Goal: Task Accomplishment & Management: Use online tool/utility

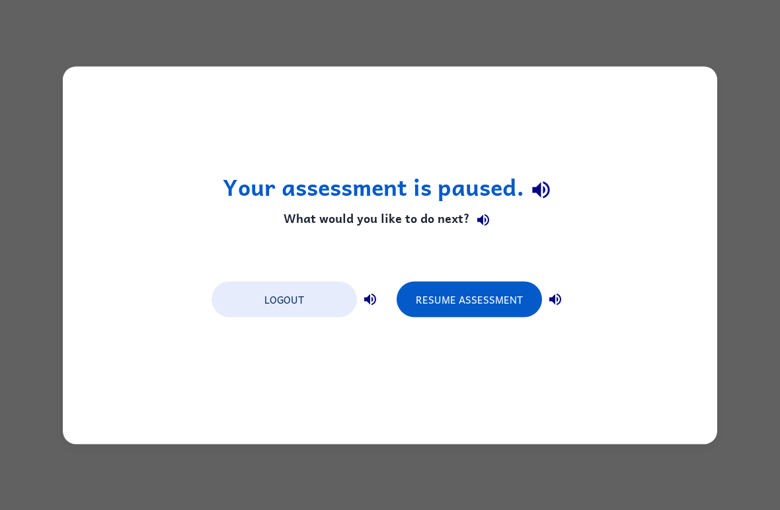
click at [681, 442] on div "Your assessment is paused. What would you like to do next? Logout Resume Assess…" at bounding box center [390, 255] width 655 height 378
click at [507, 292] on button "Resume Assessment" at bounding box center [470, 299] width 146 height 36
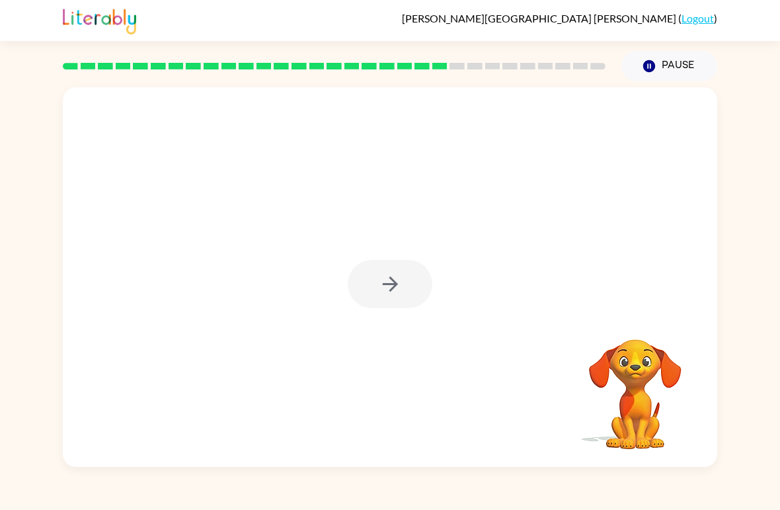
click at [430, 297] on div at bounding box center [390, 284] width 85 height 48
click at [388, 279] on icon "button" at bounding box center [390, 283] width 23 height 23
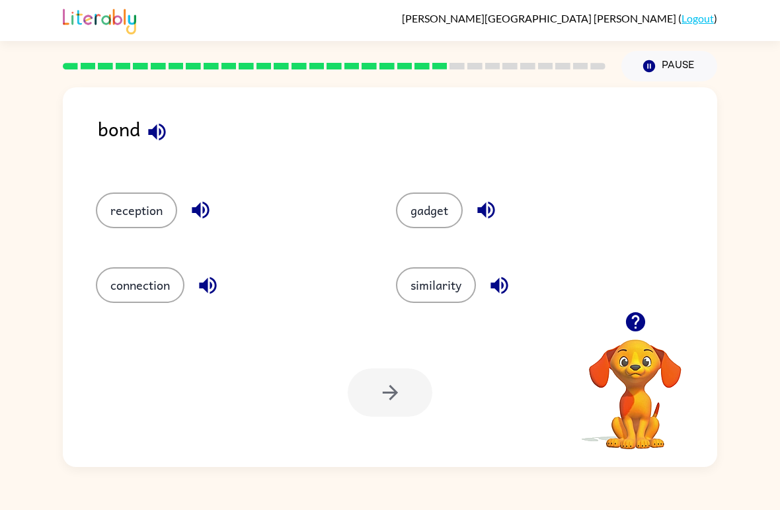
click at [648, 318] on button "button" at bounding box center [636, 322] width 34 height 34
click at [648, 324] on button "button" at bounding box center [636, 322] width 34 height 34
click at [634, 322] on icon "button" at bounding box center [635, 321] width 19 height 19
click at [644, 316] on icon "button" at bounding box center [635, 321] width 23 height 23
click at [477, 86] on div at bounding box center [334, 66] width 559 height 46
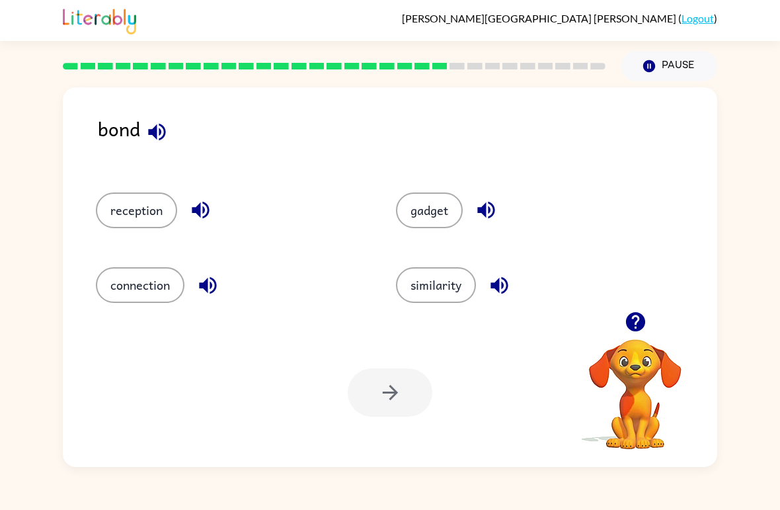
click at [138, 215] on button "reception" at bounding box center [136, 210] width 81 height 36
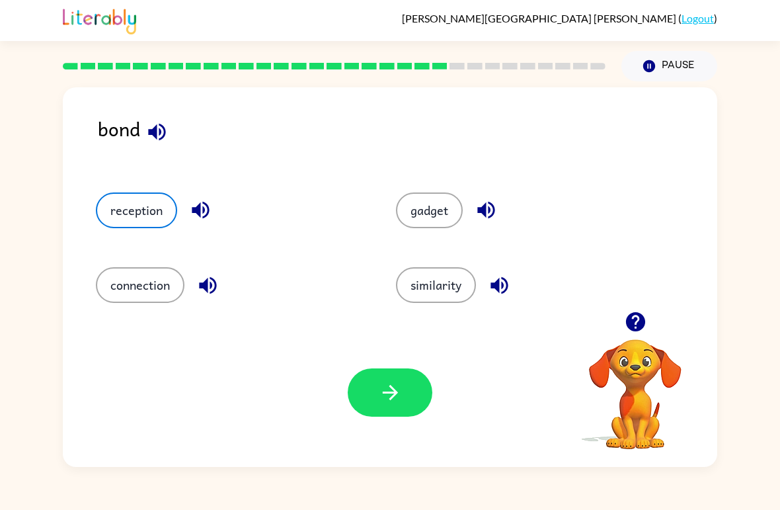
click at [376, 372] on button "button" at bounding box center [390, 392] width 85 height 48
click at [376, 372] on div at bounding box center [390, 392] width 85 height 48
click at [382, 394] on div at bounding box center [390, 392] width 85 height 48
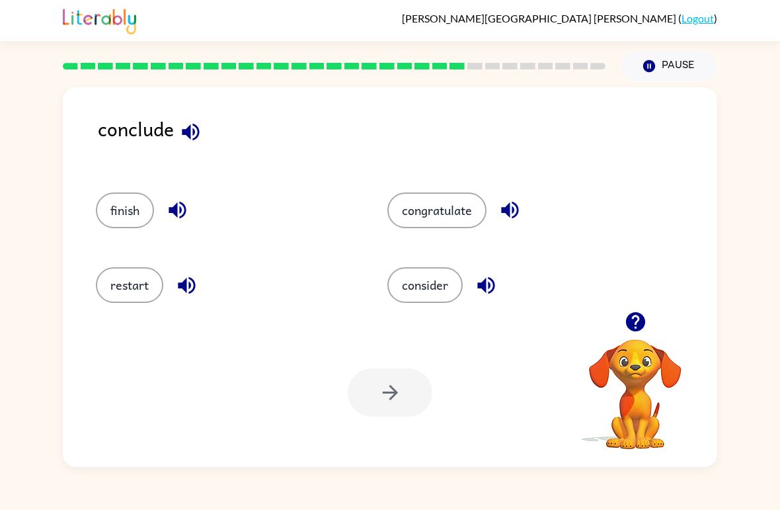
click at [129, 207] on button "finish" at bounding box center [125, 210] width 58 height 36
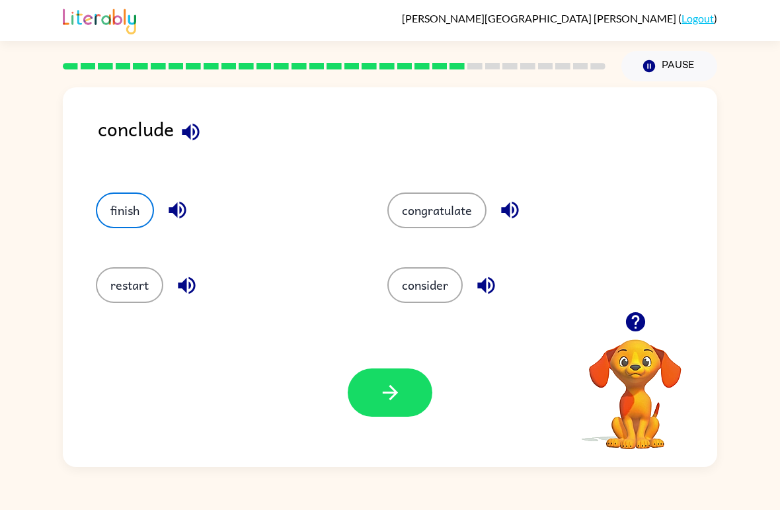
click at [396, 397] on icon "button" at bounding box center [390, 392] width 23 height 23
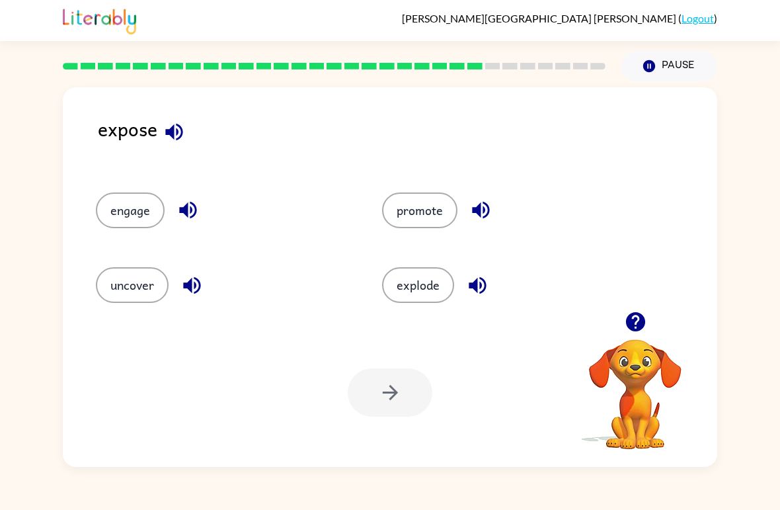
click at [442, 206] on button "promote" at bounding box center [419, 210] width 75 height 36
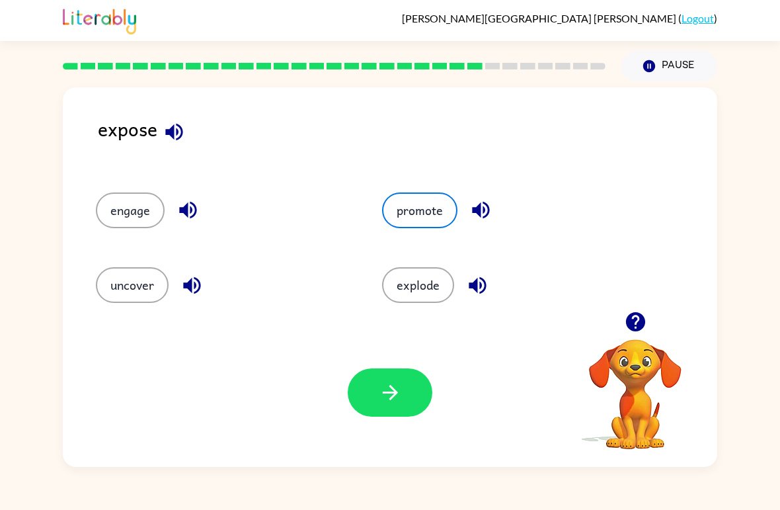
click at [394, 410] on button "button" at bounding box center [390, 392] width 85 height 48
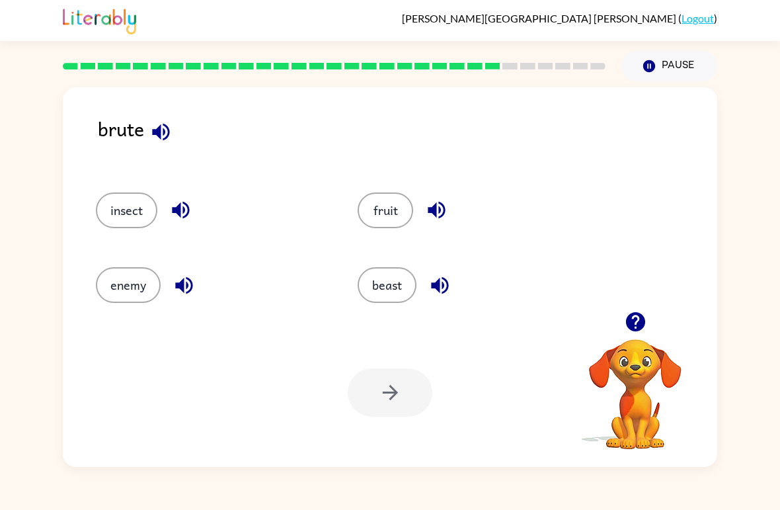
click at [124, 210] on button "insect" at bounding box center [127, 210] width 62 height 36
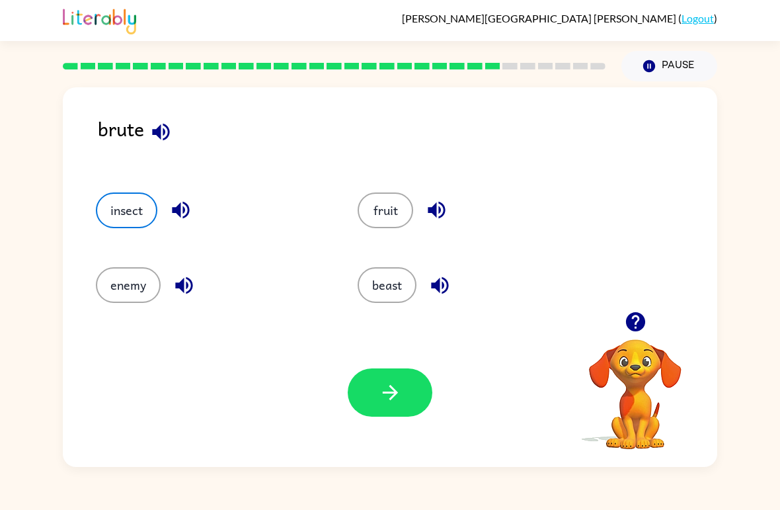
click at [365, 387] on button "button" at bounding box center [390, 392] width 85 height 48
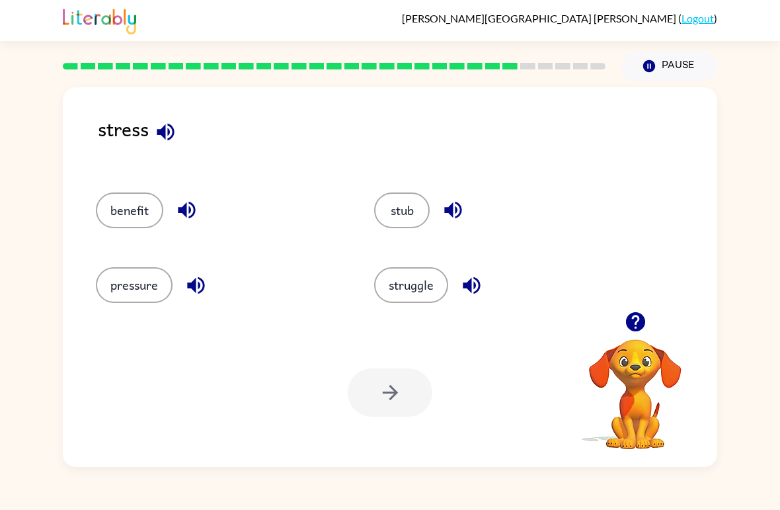
click at [436, 276] on button "struggle" at bounding box center [411, 285] width 74 height 36
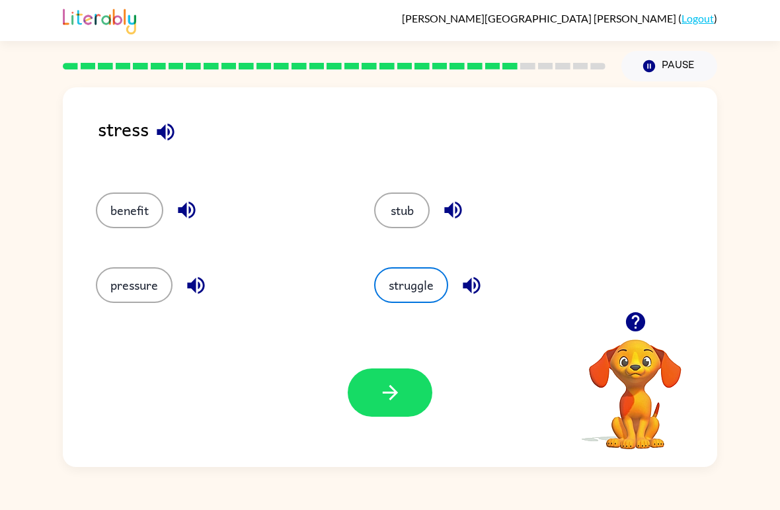
click at [404, 390] on button "button" at bounding box center [390, 392] width 85 height 48
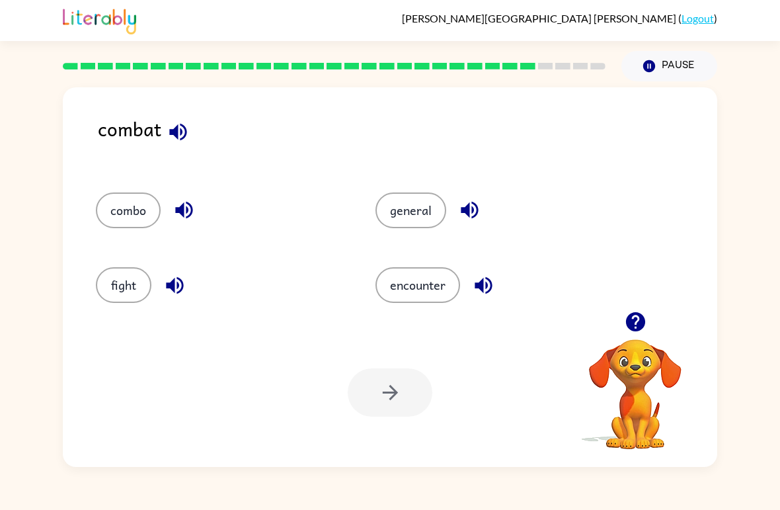
click at [403, 298] on button "encounter" at bounding box center [418, 285] width 85 height 36
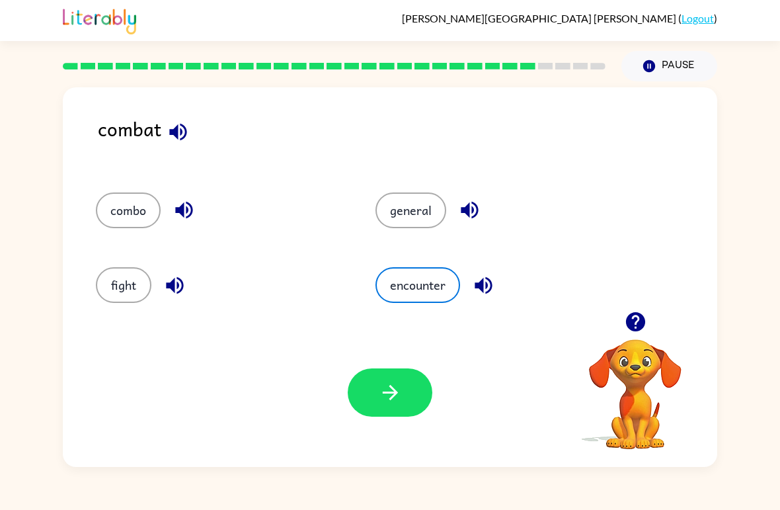
click at [382, 395] on icon "button" at bounding box center [390, 392] width 23 height 23
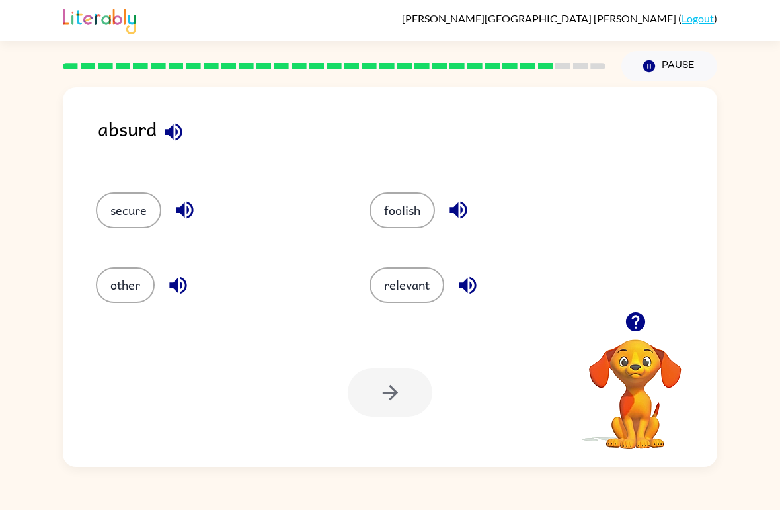
click at [628, 326] on icon "button" at bounding box center [635, 321] width 19 height 19
click at [636, 314] on icon "button" at bounding box center [635, 321] width 19 height 19
click at [421, 290] on button "relevant" at bounding box center [407, 285] width 75 height 36
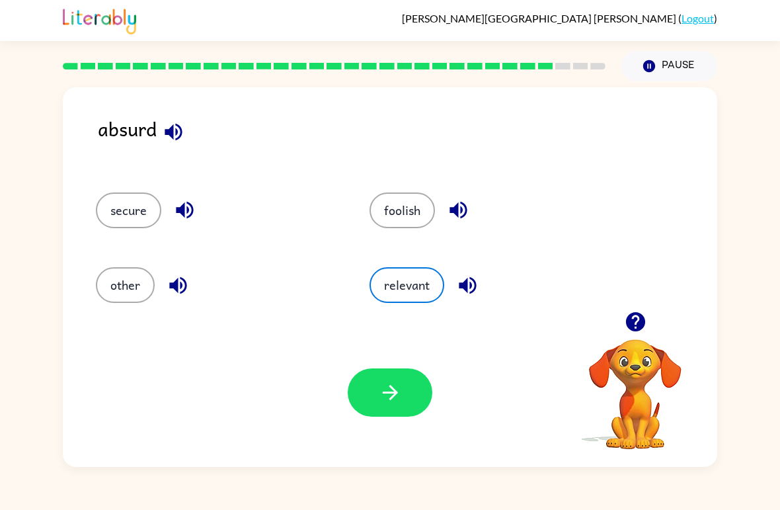
click at [397, 393] on icon "button" at bounding box center [389, 392] width 15 height 15
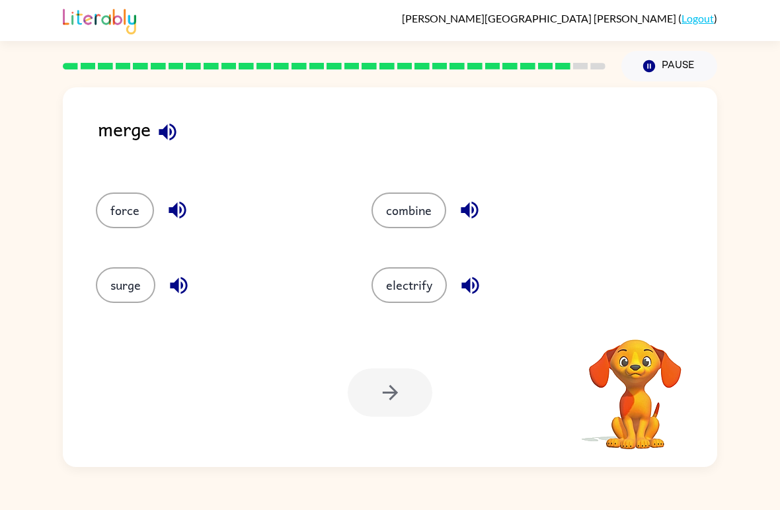
click at [125, 196] on button "force" at bounding box center [125, 210] width 58 height 36
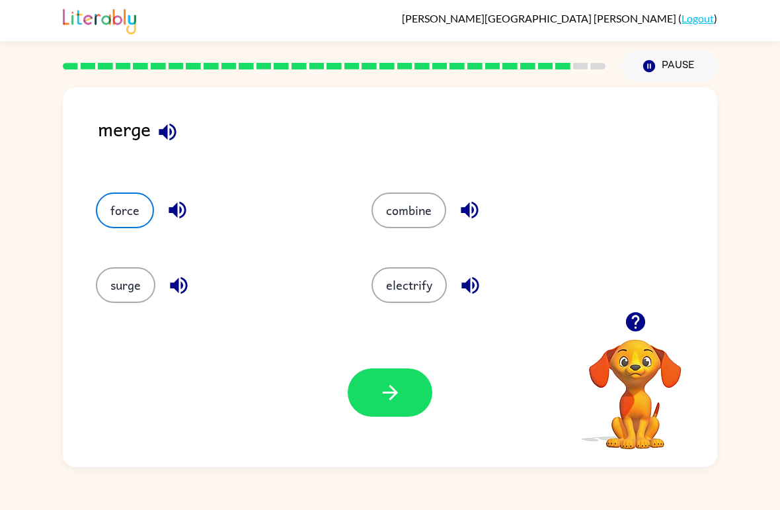
click at [438, 299] on button "electrify" at bounding box center [409, 285] width 75 height 36
click at [388, 388] on icon "button" at bounding box center [390, 392] width 23 height 23
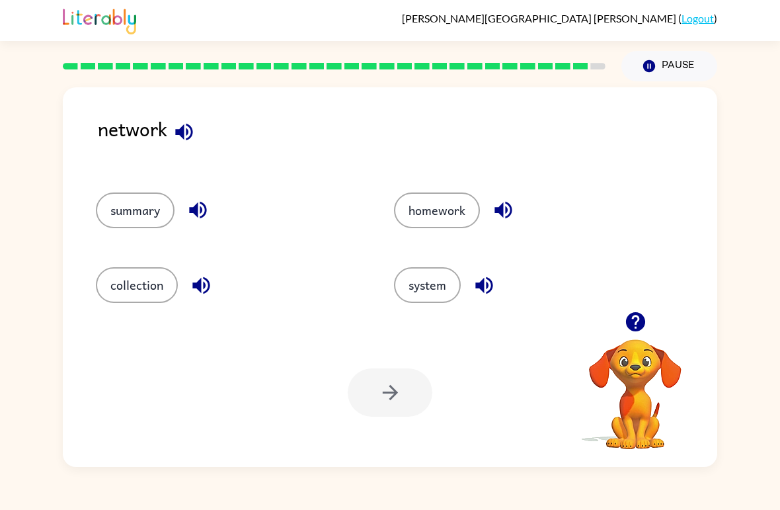
click at [443, 189] on div "homework" at bounding box center [518, 204] width 298 height 75
click at [442, 188] on div "homework" at bounding box center [518, 204] width 298 height 75
click at [450, 406] on div "Your browser must support playing .mp4 files to use Literably. Please try using…" at bounding box center [390, 392] width 655 height 149
click at [417, 212] on button "homework" at bounding box center [437, 210] width 86 height 36
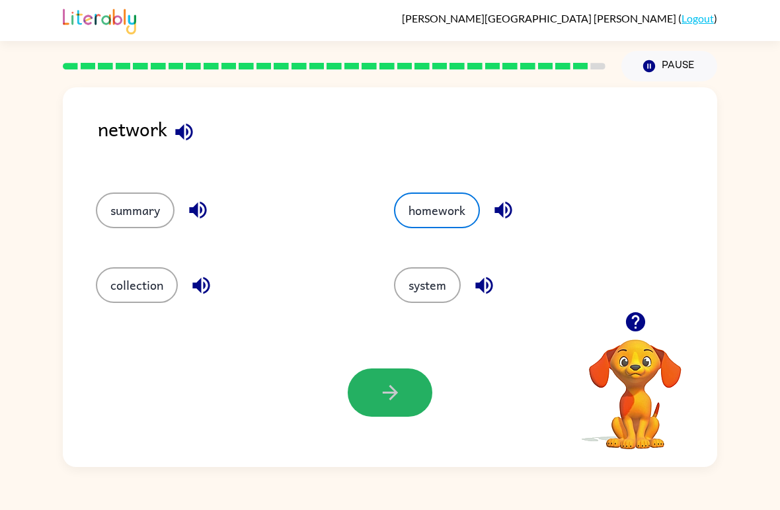
click at [394, 407] on button "button" at bounding box center [390, 392] width 85 height 48
